Goal: Check status: Check status

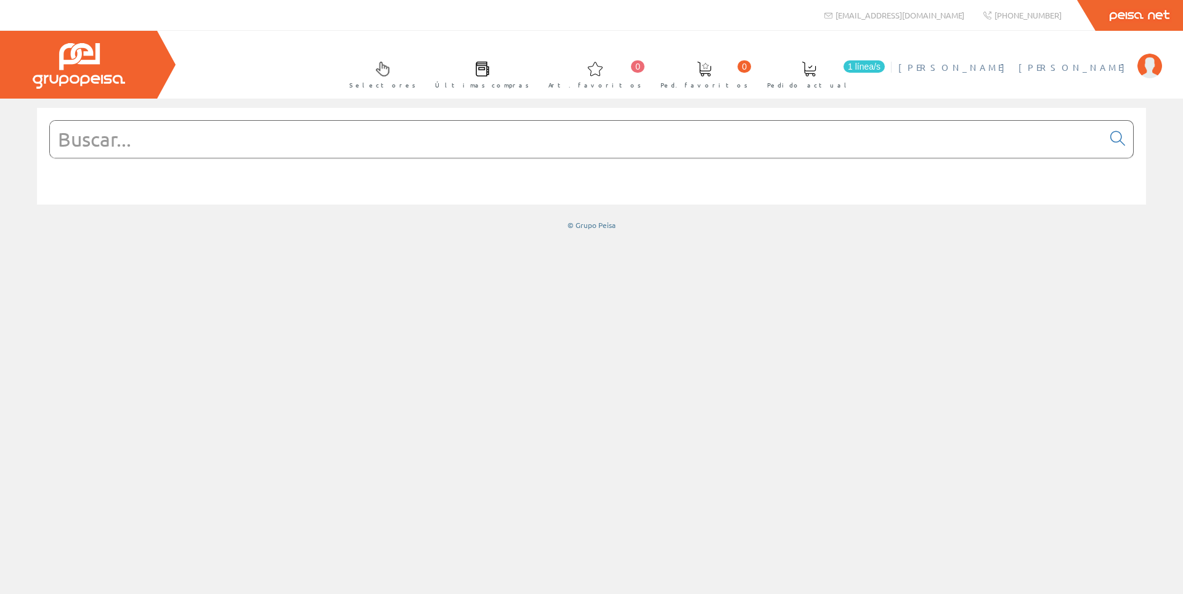
click at [1101, 70] on span "[PERSON_NAME] [PERSON_NAME]" at bounding box center [1014, 67] width 233 height 12
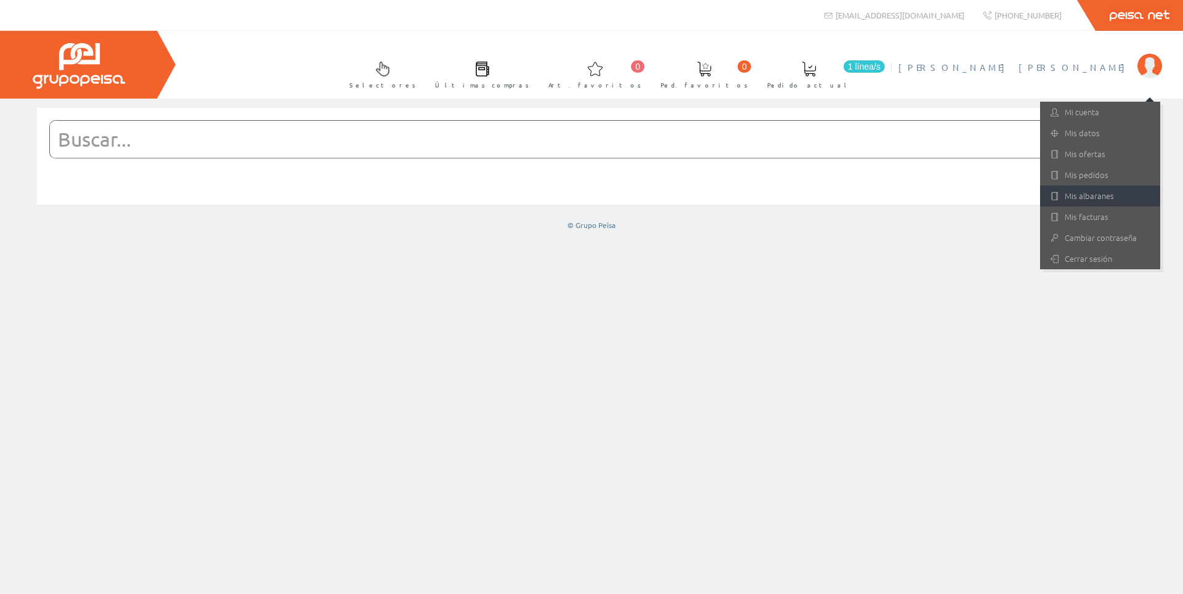
click at [1111, 199] on link "Mis albaranes" at bounding box center [1100, 195] width 120 height 21
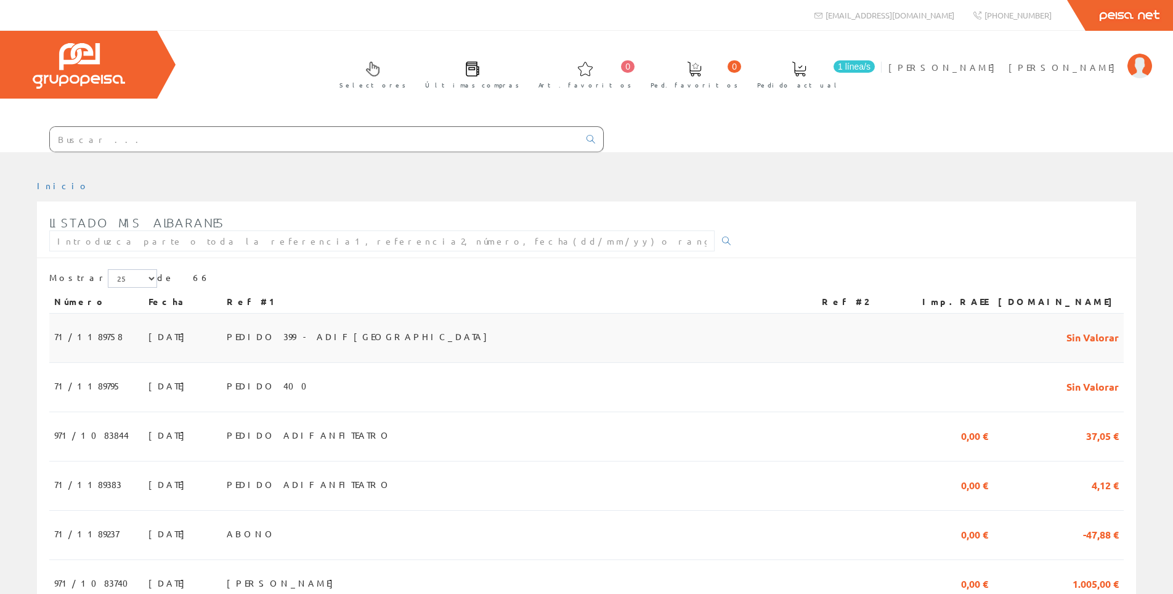
click at [396, 346] on span "PEDIDO 399 - ADIF [GEOGRAPHIC_DATA]" at bounding box center [360, 336] width 267 height 21
